Goal: Task Accomplishment & Management: Manage account settings

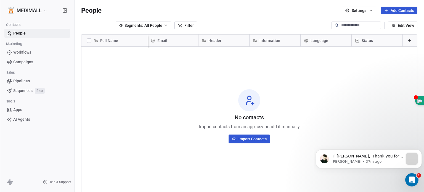
scroll to position [534, 0]
click at [173, 66] on div "No contacts Import contacts from an app, csv or add it manually Import Contacts" at bounding box center [248, 116] width 335 height 136
click at [152, 40] on icon at bounding box center [152, 40] width 1 height 1
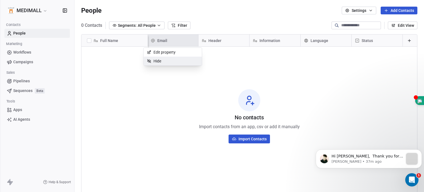
click at [410, 178] on icon "Open Intercom Messenger" at bounding box center [411, 179] width 9 height 9
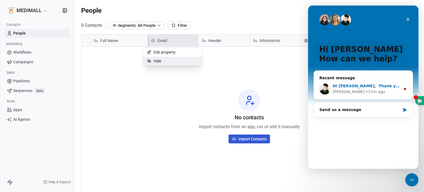
click at [380, 93] on div "[PERSON_NAME] • 37m ago" at bounding box center [366, 92] width 68 height 6
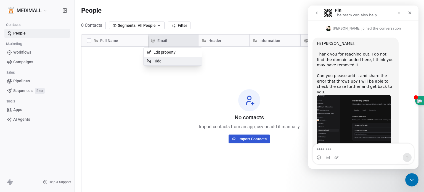
scroll to position [158, 0]
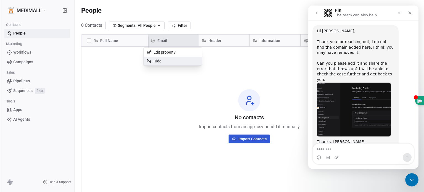
click at [379, 86] on img "Siddarth says…" at bounding box center [354, 109] width 74 height 54
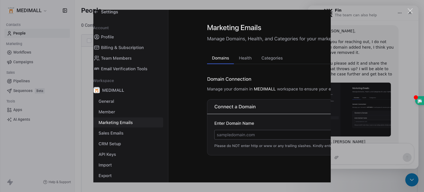
scroll to position [0, 0]
click at [315, 106] on img "Close" at bounding box center [211, 96] width 237 height 173
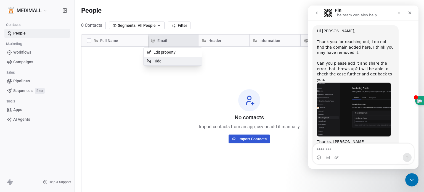
click at [352, 103] on img "Siddarth says…" at bounding box center [354, 109] width 74 height 54
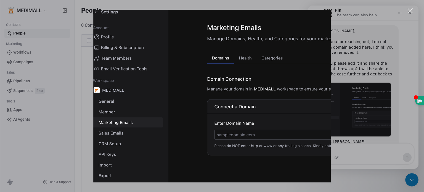
click at [294, 113] on img "Close" at bounding box center [211, 96] width 237 height 173
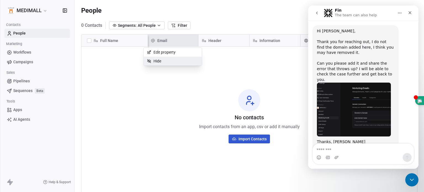
click at [319, 14] on button "go back" at bounding box center [316, 13] width 10 height 10
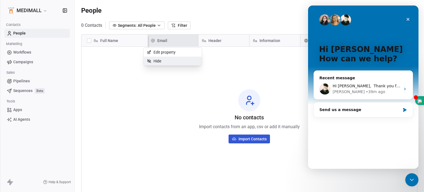
click at [409, 180] on icon "Close Intercom Messenger" at bounding box center [411, 179] width 7 height 7
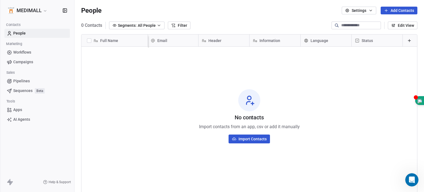
click at [224, 44] on html "MEDIMALL Contacts People Marketing Workflows Campaigns Sales Pipelines Sequence…" at bounding box center [212, 96] width 424 height 192
click at [153, 43] on div "Email" at bounding box center [172, 41] width 43 height 6
click at [131, 47] on html "MEDIMALL Contacts People Marketing Workflows Campaigns Sales Pipelines Sequence…" at bounding box center [212, 96] width 424 height 192
click at [414, 175] on div "Open Intercom Messenger" at bounding box center [411, 179] width 18 height 18
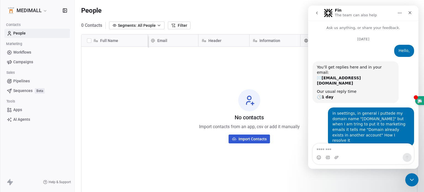
scroll to position [145, 0]
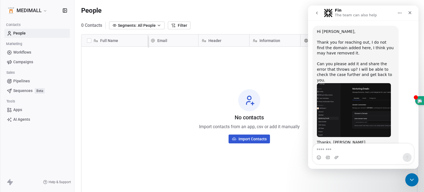
click at [165, 117] on div "No contacts Import contacts from an app, csv or add it manually Import Contacts" at bounding box center [248, 116] width 335 height 136
click at [181, 68] on div "No contacts Import contacts from an app, csv or add it manually Import Contacts" at bounding box center [248, 116] width 335 height 136
click at [412, 12] on div "Close" at bounding box center [409, 13] width 10 height 10
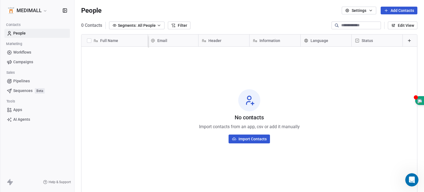
click at [349, 26] on input at bounding box center [360, 26] width 39 height 6
click at [359, 10] on button "Settings" at bounding box center [358, 11] width 34 height 8
click at [359, 10] on html "MEDIMALL Contacts People Marketing Workflows Campaigns Sales Pipelines Sequence…" at bounding box center [212, 96] width 424 height 192
click at [408, 41] on icon at bounding box center [409, 41] width 2 height 0
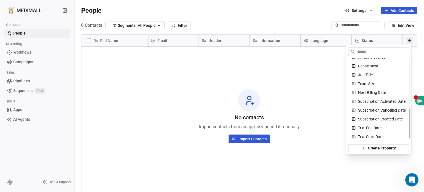
scroll to position [141, 0]
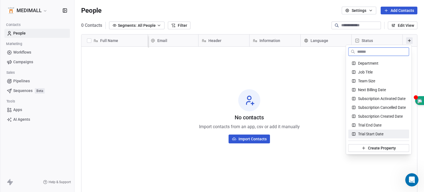
click at [393, 146] on span "Create Property" at bounding box center [382, 148] width 28 height 6
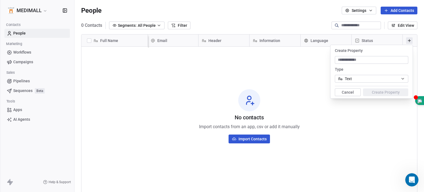
click at [297, 88] on div "No contacts Import contacts from an app, csv or add it manually Import Contacts" at bounding box center [248, 116] width 335 height 136
click at [315, 43] on span "Language" at bounding box center [319, 41] width 18 height 6
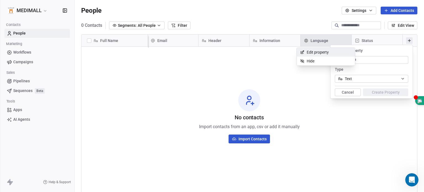
click at [309, 51] on span "Edit property" at bounding box center [317, 52] width 22 height 6
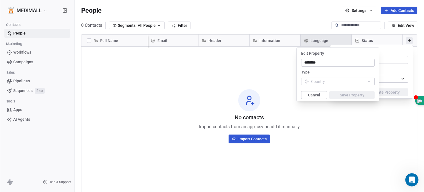
click at [270, 65] on html "MEDIMALL Contacts People Marketing Workflows Campaigns Sales Pipelines Sequence…" at bounding box center [212, 96] width 424 height 192
click at [405, 42] on html "MEDIMALL Contacts People Marketing Workflows Campaigns Sales Pipelines Sequence…" at bounding box center [212, 96] width 424 height 192
click at [268, 80] on html "MEDIMALL Contacts People Marketing Workflows Campaigns Sales Pipelines Sequence…" at bounding box center [212, 96] width 424 height 192
click at [323, 96] on button "Cancel" at bounding box center [314, 95] width 26 height 8
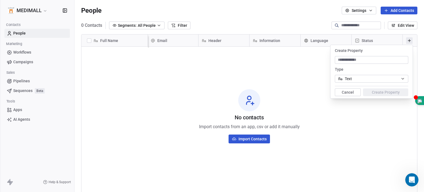
click at [342, 89] on button "Cancel" at bounding box center [347, 92] width 26 height 8
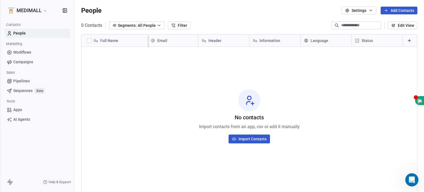
click at [407, 40] on icon at bounding box center [409, 40] width 4 height 4
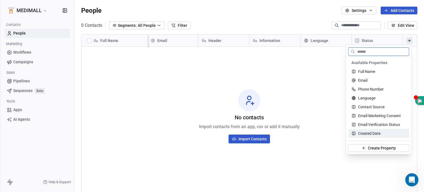
click at [377, 144] on button "Create Property" at bounding box center [378, 148] width 61 height 8
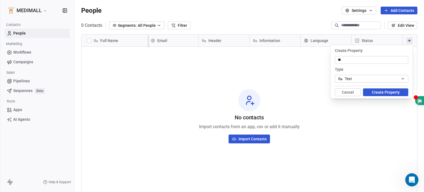
type input "*"
type input "******"
click at [384, 92] on button "Create Property" at bounding box center [385, 92] width 45 height 8
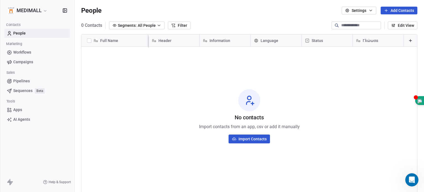
scroll to position [0, 54]
click at [408, 41] on icon at bounding box center [410, 40] width 4 height 4
type input "*****"
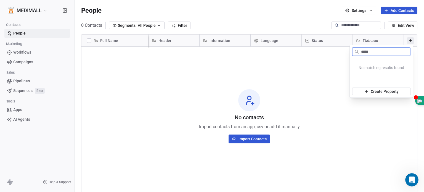
click at [374, 93] on span "Create Property" at bounding box center [384, 92] width 28 height 6
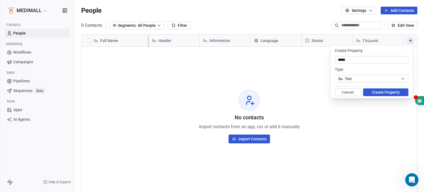
type input "*****"
click at [384, 89] on button "Create Property" at bounding box center [385, 92] width 45 height 8
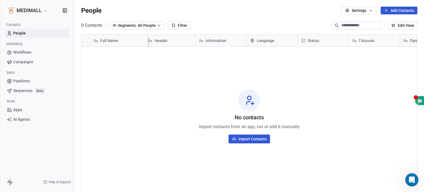
scroll to position [0, 105]
click at [321, 42] on span "Γλώωσα" at bounding box center [318, 41] width 15 height 6
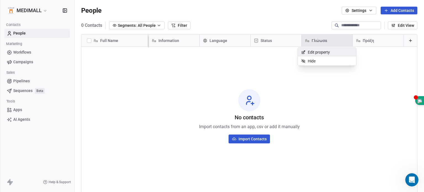
click at [322, 52] on span "Edit property" at bounding box center [318, 52] width 22 height 6
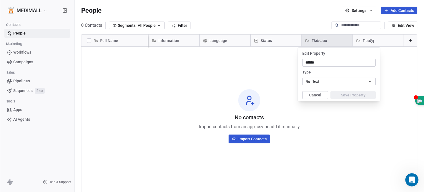
click at [315, 61] on input "******" at bounding box center [338, 63] width 71 height 6
type input "******"
click at [348, 94] on button "Save Property" at bounding box center [352, 95] width 45 height 8
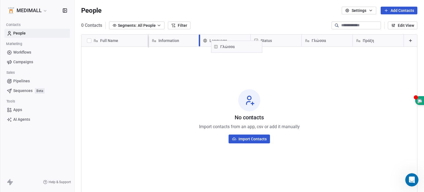
drag, startPoint x: 320, startPoint y: 39, endPoint x: 233, endPoint y: 45, distance: 86.5
click at [233, 45] on div "Full Name Email Header Information Language Status Γλώσσα Πράξη Γλώσσα To pick …" at bounding box center [248, 40] width 335 height 13
drag, startPoint x: 379, startPoint y: 42, endPoint x: 288, endPoint y: 43, distance: 91.6
click at [288, 43] on div "Full Name Email Header Information Γλώσσα Language Status Πράξη Πράξη To pick u…" at bounding box center [248, 40] width 335 height 13
click at [126, 38] on div "Full Name" at bounding box center [114, 41] width 58 height 6
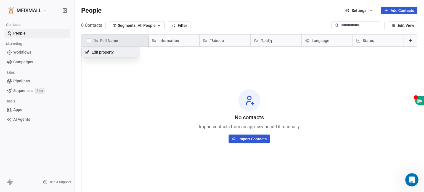
click at [126, 38] on html "MEDIMALL Contacts People Marketing Workflows Campaigns Sales Pipelines Sequence…" at bounding box center [212, 96] width 424 height 192
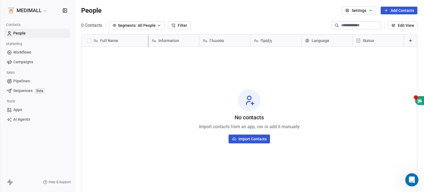
click at [158, 39] on span "Information" at bounding box center [168, 41] width 21 height 6
click at [155, 39] on html "MEDIMALL Contacts People Marketing Workflows Campaigns Sales Pipelines Sequence…" at bounding box center [212, 96] width 424 height 192
drag, startPoint x: 227, startPoint y: 42, endPoint x: 231, endPoint y: 41, distance: 3.5
click at [231, 41] on div "Full Name Email Header Information Γλώσσα Πράξη Language Status Γλώσσα To pick …" at bounding box center [248, 40] width 335 height 13
click at [113, 42] on span "Full Name" at bounding box center [109, 41] width 18 height 6
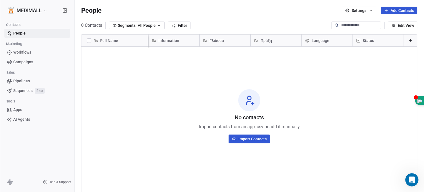
click at [168, 88] on html "MEDIMALL Contacts People Marketing Workflows Campaigns Sales Pipelines Sequence…" at bounding box center [212, 96] width 424 height 192
click at [153, 40] on div "Information" at bounding box center [173, 41] width 43 height 6
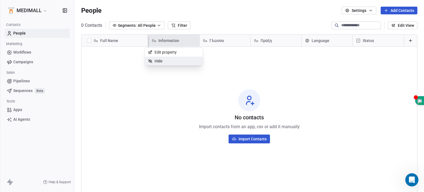
click at [175, 90] on html "MEDIMALL Contacts People Marketing Workflows Campaigns Sales Pipelines Sequence…" at bounding box center [212, 96] width 424 height 192
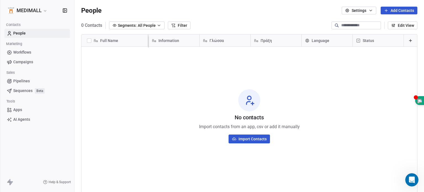
click at [408, 41] on icon at bounding box center [410, 40] width 4 height 4
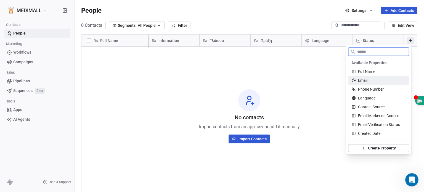
click at [383, 82] on div "Email" at bounding box center [378, 80] width 54 height 6
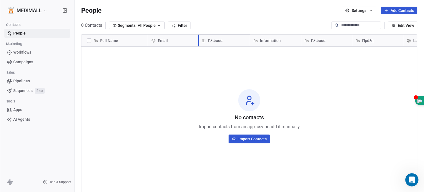
drag, startPoint x: 317, startPoint y: 39, endPoint x: 215, endPoint y: 45, distance: 102.2
click at [215, 45] on div "Full Name Email Header Information Γλώσσα Πράξη Language Status Γλώσσα To pick …" at bounding box center [248, 40] width 335 height 13
drag, startPoint x: 361, startPoint y: 39, endPoint x: 265, endPoint y: 41, distance: 96.0
click at [265, 41] on div "Full Name Email Γλώσσα Header Information Πράξη Language Status Πράξη To pick u…" at bounding box center [248, 40] width 335 height 13
click at [408, 43] on div "Language" at bounding box center [427, 41] width 43 height 6
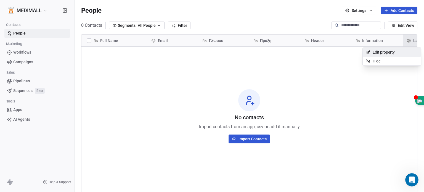
click at [401, 53] on div "Edit property" at bounding box center [391, 52] width 58 height 9
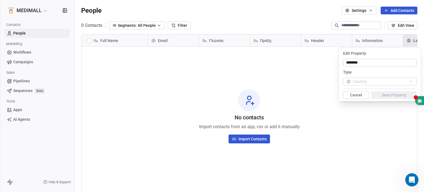
click at [391, 44] on html "MEDIMALL Contacts People Marketing Workflows Campaigns Sales Pipelines Sequence…" at bounding box center [212, 96] width 424 height 192
click at [234, 81] on html "MEDIMALL Contacts People Marketing Workflows Campaigns Sales Pipelines Sequence…" at bounding box center [212, 96] width 424 height 192
click at [360, 96] on button "Cancel" at bounding box center [356, 95] width 26 height 8
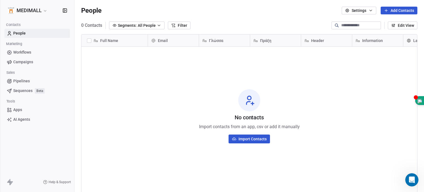
click at [397, 43] on div "Information" at bounding box center [376, 41] width 43 height 6
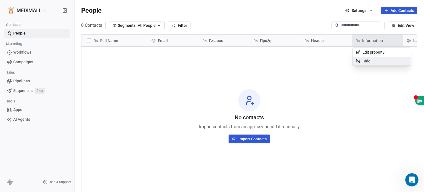
click at [109, 78] on html "MEDIMALL Contacts People Marketing Workflows Campaigns Sales Pipelines Sequence…" at bounding box center [212, 96] width 424 height 192
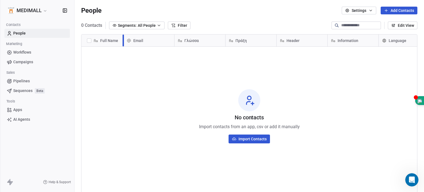
drag, startPoint x: 148, startPoint y: 45, endPoint x: 123, endPoint y: 42, distance: 24.7
click at [123, 42] on div at bounding box center [122, 40] width 1 height 12
drag, startPoint x: 123, startPoint y: 42, endPoint x: 120, endPoint y: 43, distance: 3.1
click at [120, 43] on div at bounding box center [119, 40] width 1 height 12
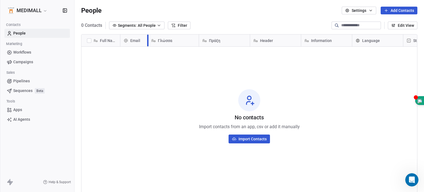
drag, startPoint x: 171, startPoint y: 39, endPoint x: 161, endPoint y: 39, distance: 10.2
click at [146, 39] on div "Email" at bounding box center [134, 40] width 28 height 12
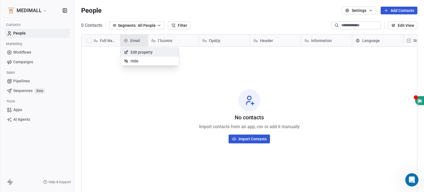
click at [194, 40] on html "MEDIMALL Contacts People Marketing Workflows Campaigns Sales Pipelines Sequence…" at bounding box center [212, 96] width 424 height 192
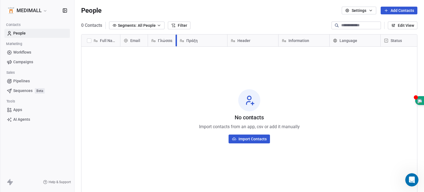
drag, startPoint x: 198, startPoint y: 40, endPoint x: 175, endPoint y: 44, distance: 22.9
click at [175, 44] on div at bounding box center [175, 40] width 1 height 12
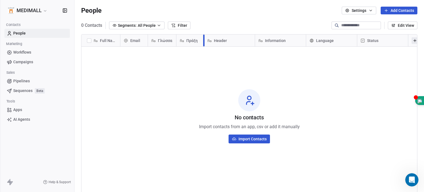
drag, startPoint x: 227, startPoint y: 41, endPoint x: 202, endPoint y: 46, distance: 25.4
click at [202, 46] on div "Πράξη" at bounding box center [190, 40] width 28 height 12
click at [254, 42] on html "MEDIMALL Contacts People Marketing Workflows Campaigns Sales Pipelines Sequence…" at bounding box center [212, 96] width 424 height 192
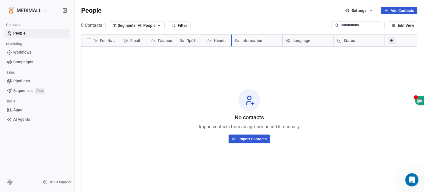
drag, startPoint x: 254, startPoint y: 42, endPoint x: 228, endPoint y: 50, distance: 27.6
click at [228, 50] on div "Full Name Email Γλώσσα Πράξη Header Information Language Status To pick up a dr…" at bounding box center [249, 118] width 336 height 169
drag, startPoint x: 282, startPoint y: 41, endPoint x: 266, endPoint y: 45, distance: 16.4
click at [266, 45] on div at bounding box center [266, 40] width 1 height 12
drag, startPoint x: 317, startPoint y: 40, endPoint x: 298, endPoint y: 48, distance: 20.8
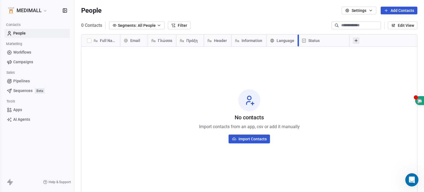
click at [298, 48] on div "Full Name Email Γλώσσα Πράξη Header Information Language Status To pick up a dr…" at bounding box center [249, 118] width 336 height 169
drag, startPoint x: 348, startPoint y: 41, endPoint x: 311, endPoint y: 53, distance: 38.9
click at [311, 53] on div "Full Name Email Γλώσσα Πράξη Header Information Language Status To pick up a dr…" at bounding box center [249, 118] width 336 height 169
click at [331, 42] on icon at bounding box center [332, 40] width 4 height 4
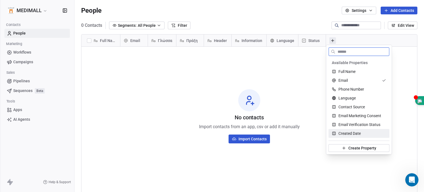
click at [363, 132] on div "Created Date" at bounding box center [358, 133] width 54 height 6
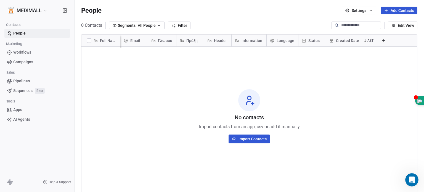
scroll to position [0, 4]
click at [335, 39] on span "Created Date" at bounding box center [346, 41] width 23 height 6
click at [353, 39] on html "MEDIMALL Contacts People Marketing Workflows Campaigns Sales Pipelines Sequence…" at bounding box center [212, 96] width 424 height 192
